Goal: Task Accomplishment & Management: Use online tool/utility

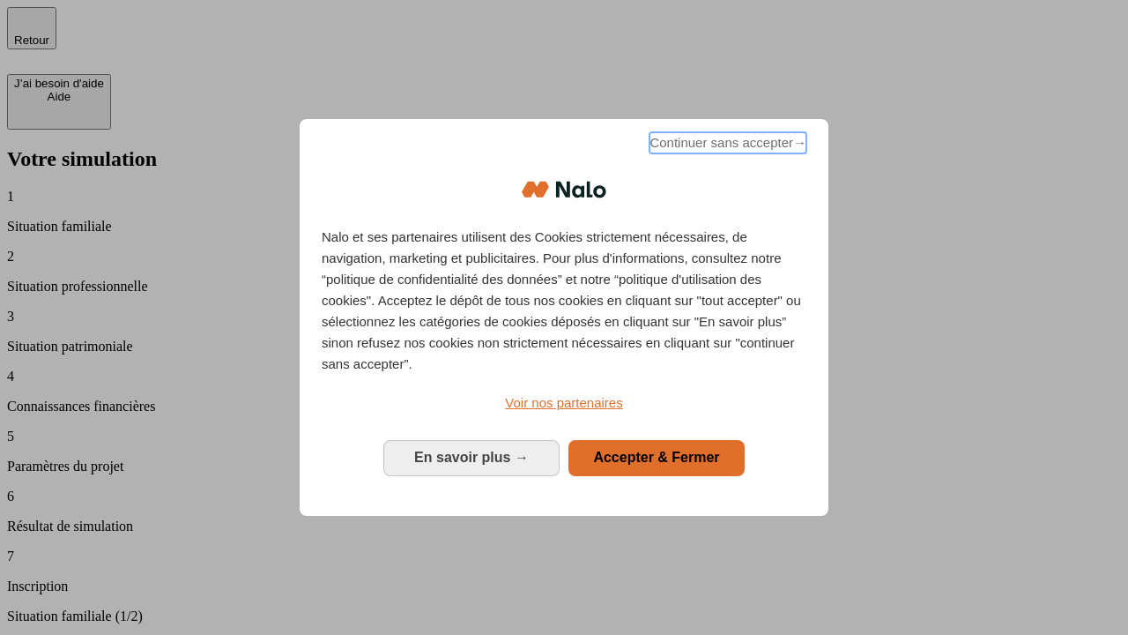
click at [726, 145] on span "Continuer sans accepter →" at bounding box center [728, 142] width 157 height 21
